Goal: Task Accomplishment & Management: Complete application form

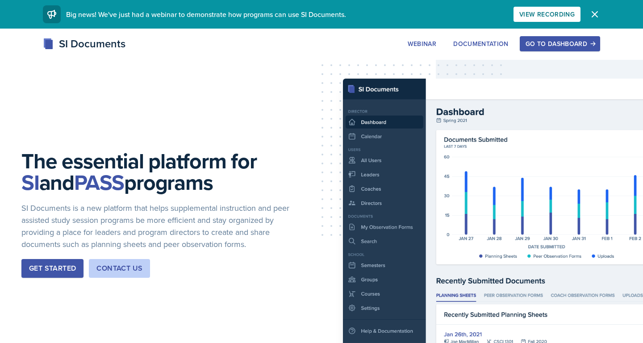
click at [563, 47] on div "Go to Dashboard" at bounding box center [559, 43] width 69 height 7
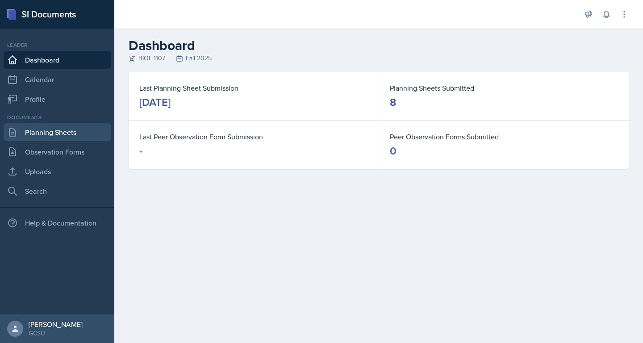
click at [54, 136] on link "Planning Sheets" at bounding box center [57, 132] width 107 height 18
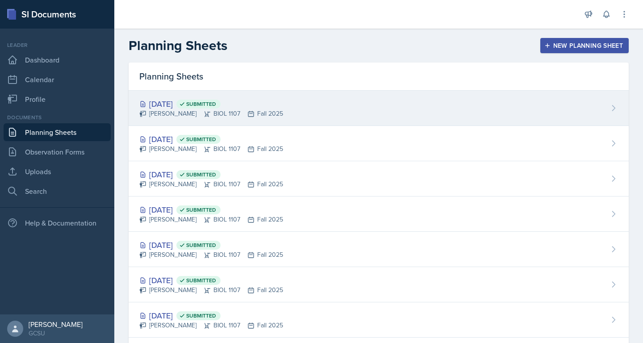
click at [216, 105] on span "Submitted" at bounding box center [201, 103] width 30 height 7
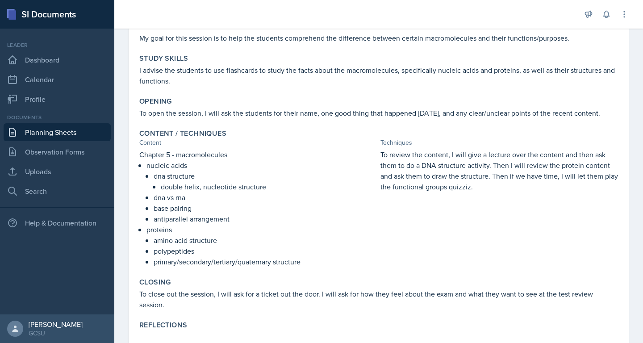
scroll to position [119, 0]
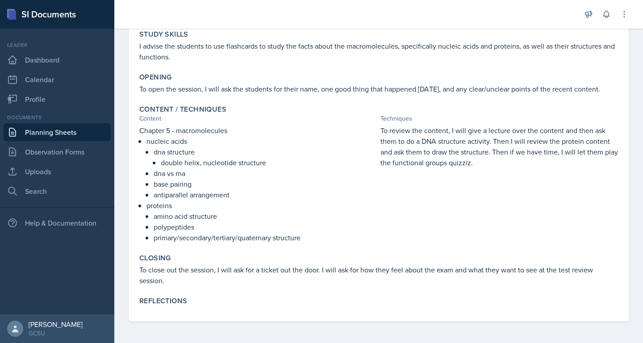
click at [169, 306] on div "Reflections" at bounding box center [379, 302] width 486 height 18
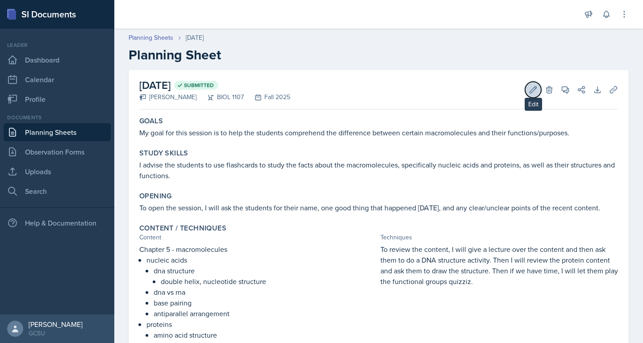
click at [532, 90] on icon at bounding box center [532, 89] width 9 height 9
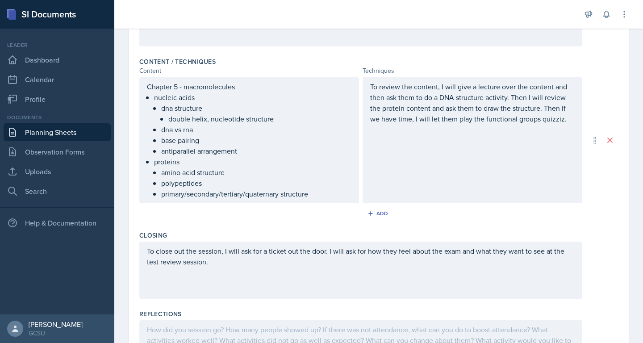
scroll to position [342, 0]
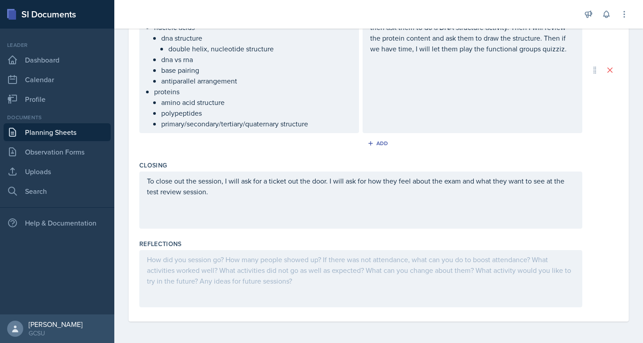
click at [209, 266] on div at bounding box center [360, 278] width 443 height 57
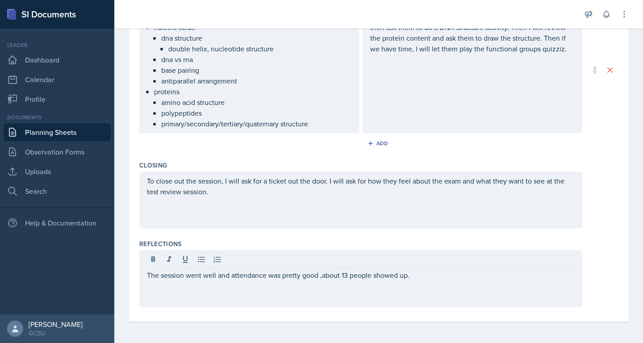
click at [323, 280] on div "The session went well and attendance was pretty good ,about 13 people showed up." at bounding box center [360, 278] width 443 height 57
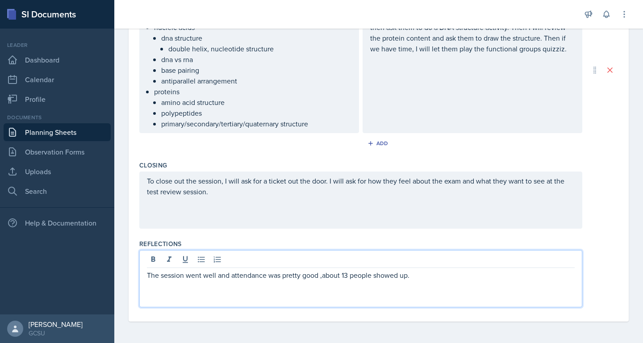
click at [323, 279] on p "The session went well and attendance was pretty good ,about 13 people showed up." at bounding box center [361, 275] width 428 height 11
click at [452, 275] on p "The session went well and attendance was pretty good, about 13 people showed up." at bounding box center [361, 275] width 428 height 11
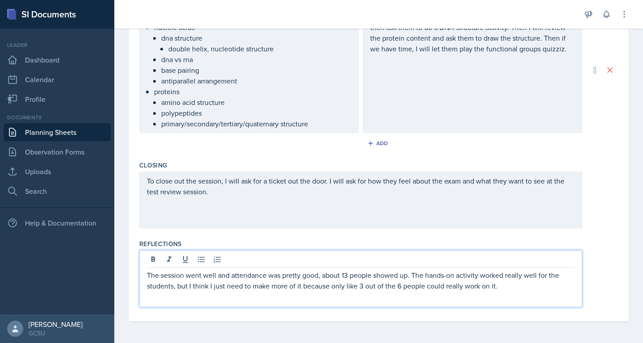
scroll to position [0, 0]
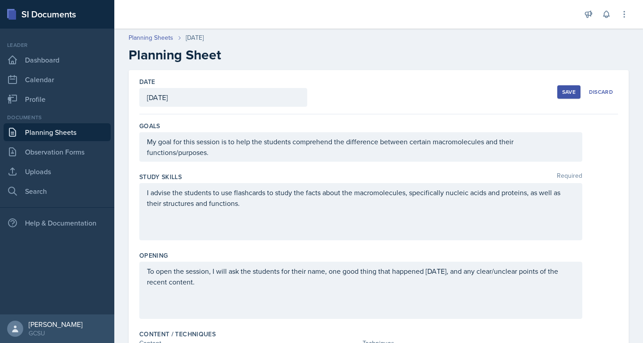
click at [568, 93] on div "Save" at bounding box center [568, 91] width 13 height 7
